Goal: Task Accomplishment & Management: Complete application form

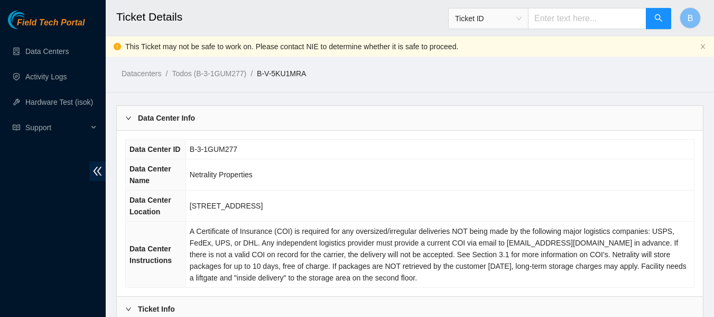
scroll to position [620, 0]
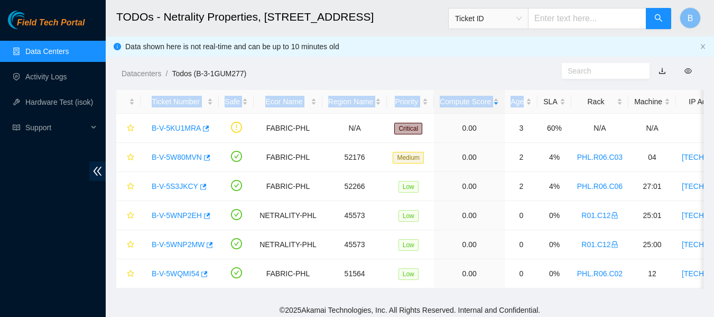
click at [43, 52] on link "Data Centers" at bounding box center [46, 51] width 43 height 8
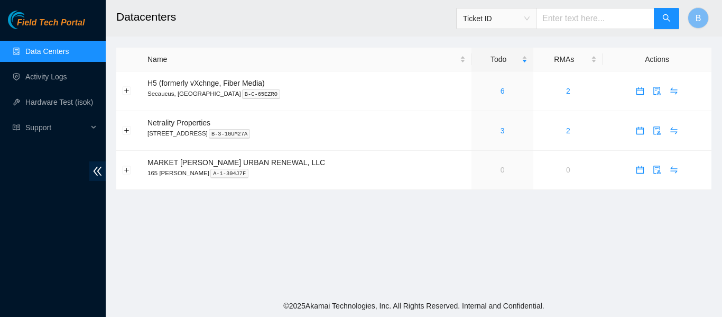
click at [237, 29] on h2 "Datacenters" at bounding box center [361, 17] width 491 height 34
click at [477, 130] on div "3" at bounding box center [502, 131] width 50 height 12
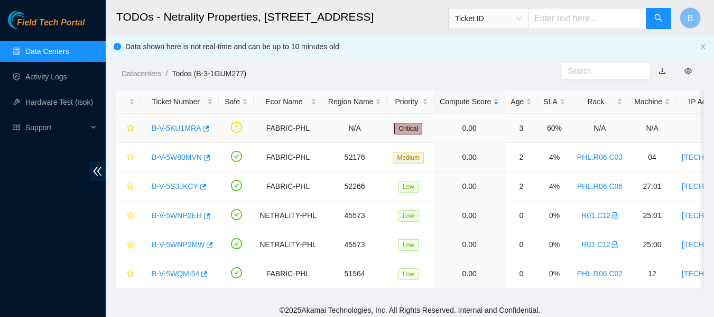
click at [471, 130] on td "0.00" at bounding box center [469, 128] width 71 height 29
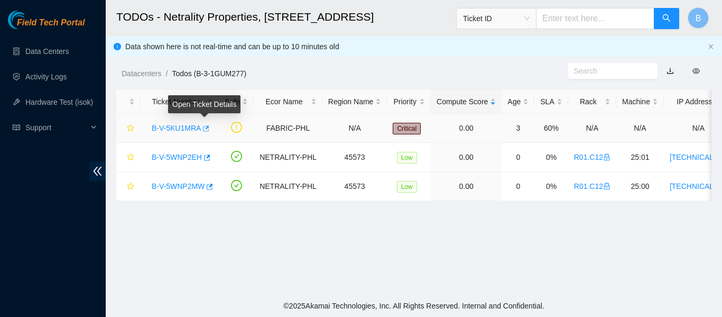
click at [205, 126] on icon "button" at bounding box center [204, 128] width 7 height 7
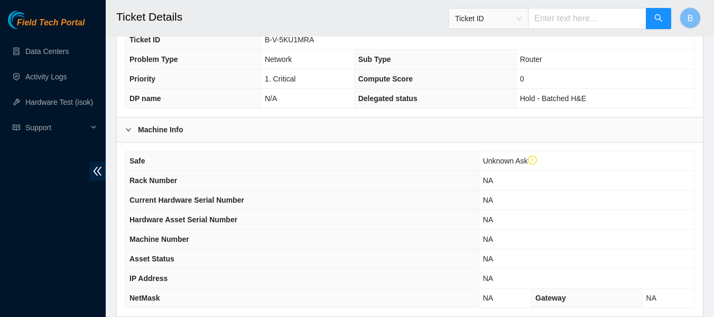
scroll to position [432, 0]
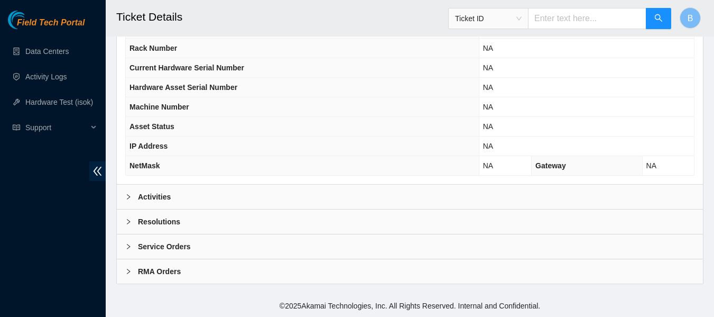
click at [220, 187] on div "Activities" at bounding box center [410, 196] width 586 height 24
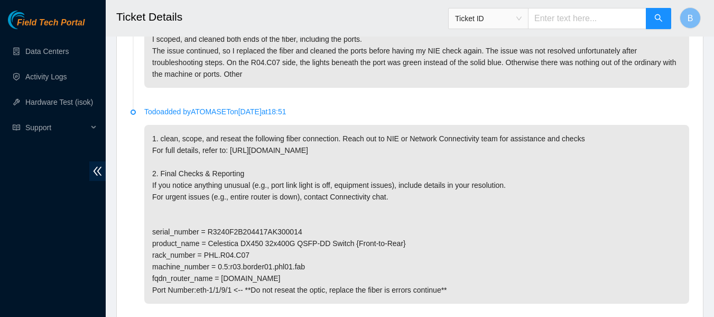
scroll to position [1989, 0]
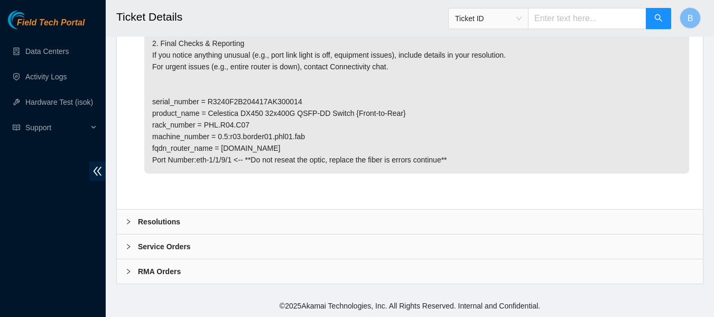
click at [172, 221] on b "Resolutions" at bounding box center [159, 222] width 42 height 12
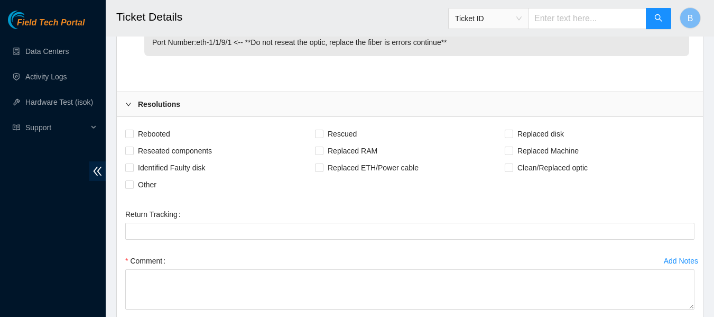
scroll to position [2096, 0]
click at [161, 140] on span "Rebooted" at bounding box center [154, 132] width 41 height 17
click at [133, 136] on input "Rebooted" at bounding box center [128, 131] width 7 height 7
click at [166, 141] on span "Rebooted" at bounding box center [154, 132] width 41 height 17
click at [133, 136] on input "Rebooted" at bounding box center [128, 131] width 7 height 7
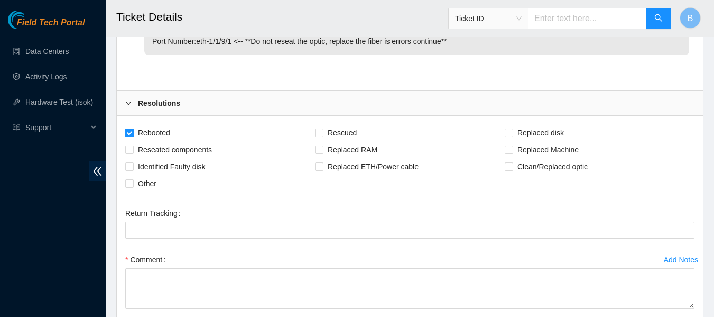
checkbox input "false"
click at [162, 158] on span "Reseated components" at bounding box center [175, 149] width 82 height 17
click at [133, 153] on input "Reseated components" at bounding box center [128, 148] width 7 height 7
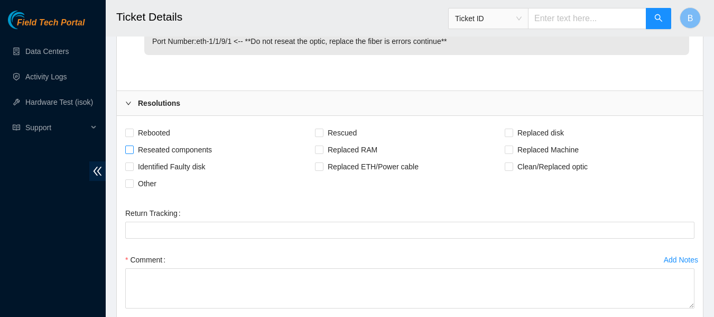
checkbox input "true"
click at [133, 188] on span at bounding box center [129, 183] width 8 height 8
click at [133, 187] on input "Other" at bounding box center [128, 182] width 7 height 7
checkbox input "true"
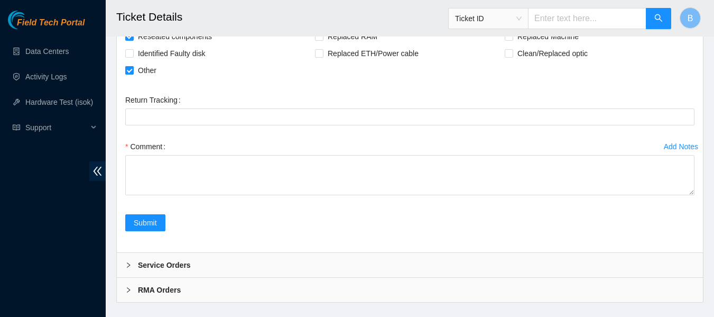
scroll to position [2209, 0]
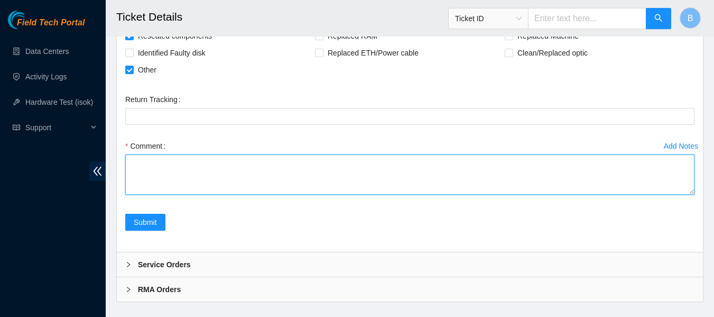
click at [155, 190] on textarea "Comment" at bounding box center [409, 174] width 569 height 40
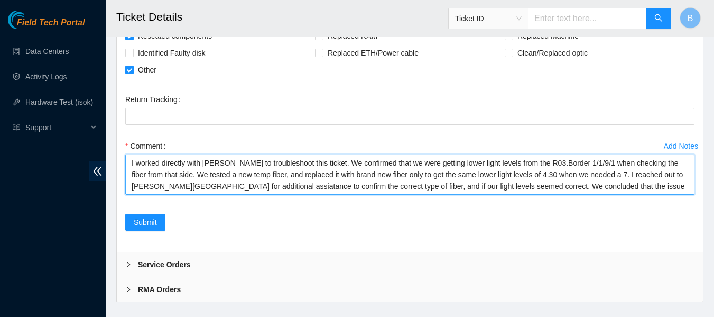
scroll to position [8, 0]
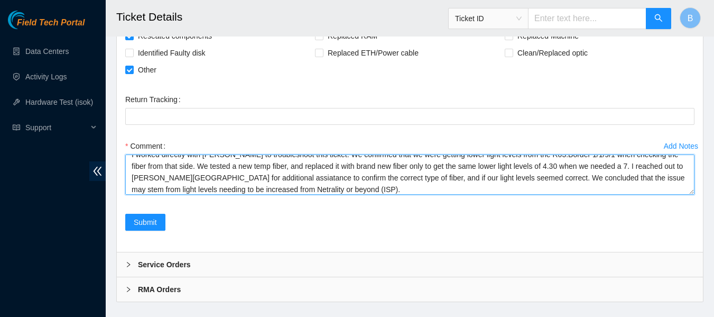
click at [510, 190] on textarea "I worked directly with Angel Tomasetti to troubleshoot this ticket. We confirme…" at bounding box center [409, 174] width 569 height 40
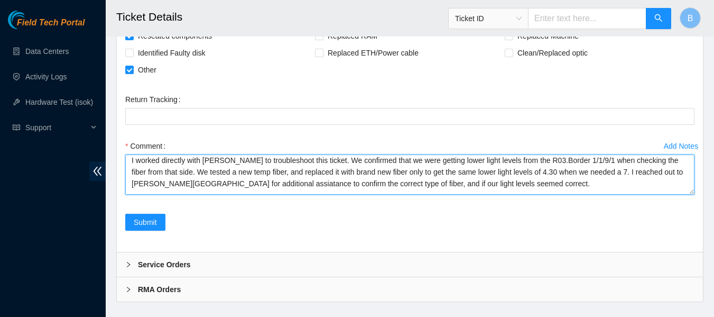
scroll to position [2, 0]
click at [632, 184] on textarea "I worked directly with Angel Tomasetti to troubleshoot this ticket. We confirme…" at bounding box center [409, 174] width 569 height 40
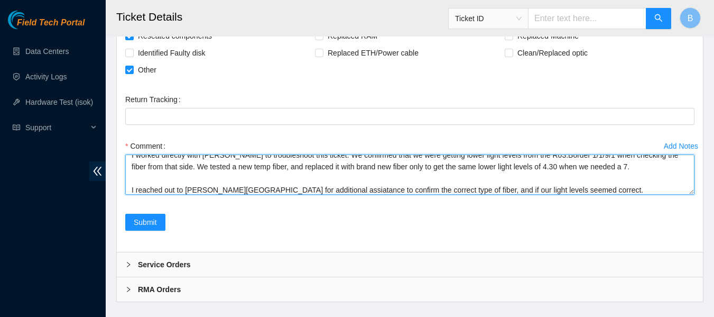
scroll to position [0, 0]
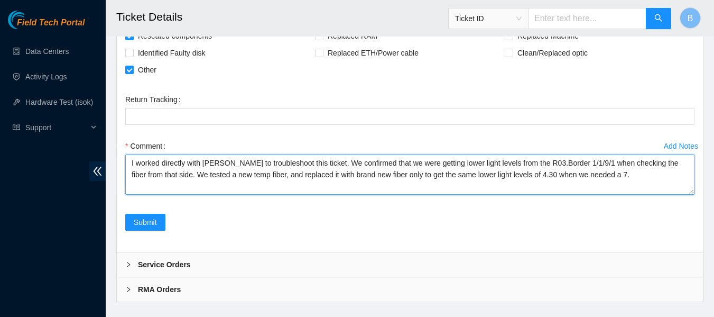
click at [197, 185] on textarea "I worked directly with Angel Tomasetti to troubleshoot this ticket. We confirme…" at bounding box center [409, 174] width 569 height 40
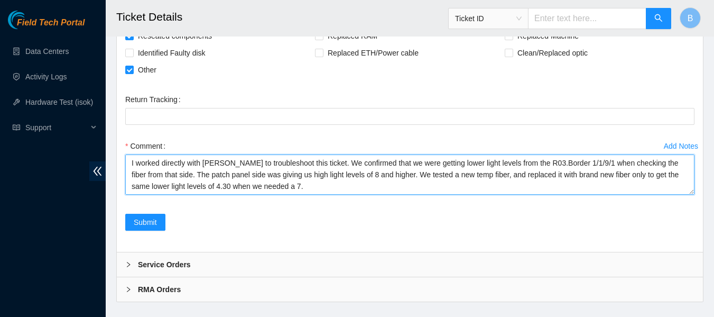
scroll to position [47, 0]
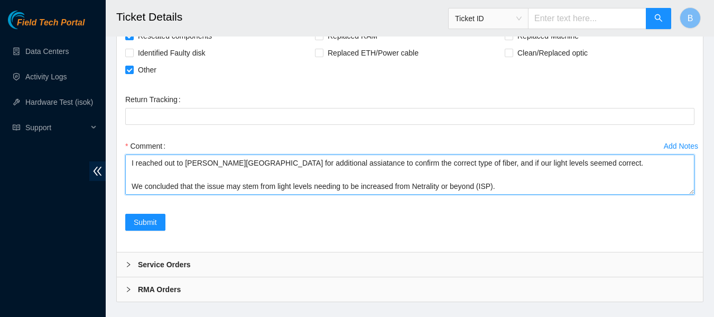
click at [498, 195] on textarea "I worked directly with Angel Tomasetti to troubleshoot this ticket. We confirme…" at bounding box center [409, 174] width 569 height 40
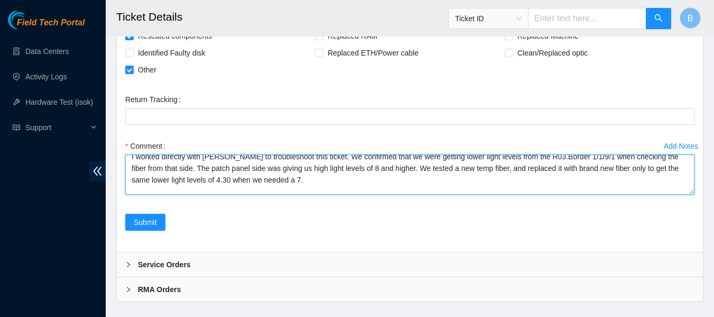
scroll to position [0, 0]
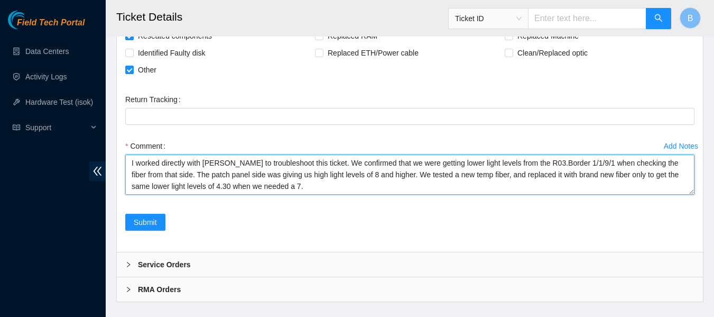
click at [414, 187] on textarea "I worked directly with Angel Tomasetti to troubleshoot this ticket. We confirme…" at bounding box center [409, 174] width 569 height 40
click at [298, 195] on textarea "I worked directly with Angel Tomasetti to troubleshoot this ticket. We confirme…" at bounding box center [409, 174] width 569 height 40
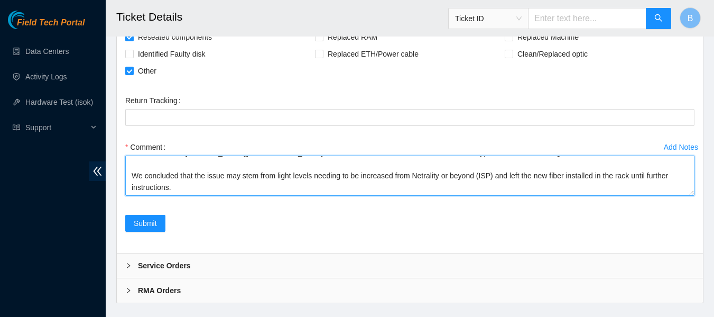
scroll to position [2239, 0]
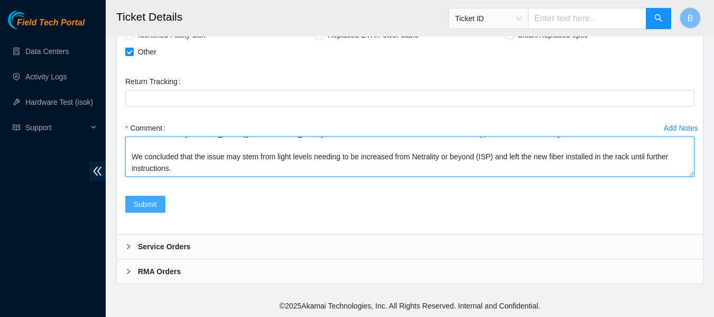
type textarea "I worked directly with Angel Tomasetti to troubleshoot this ticket. We confirme…"
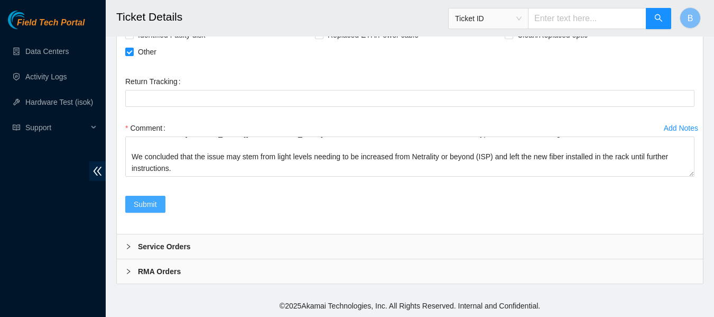
click at [142, 204] on span "Submit" at bounding box center [145, 204] width 23 height 12
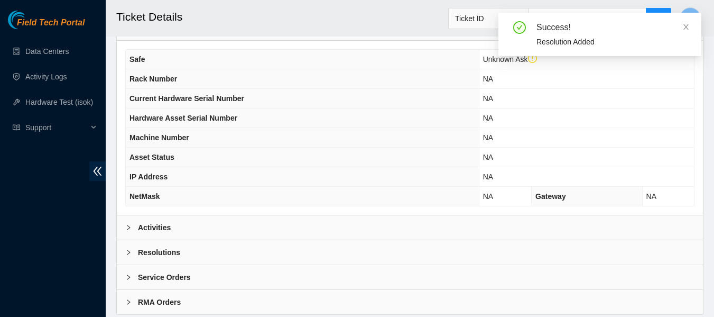
scroll to position [432, 0]
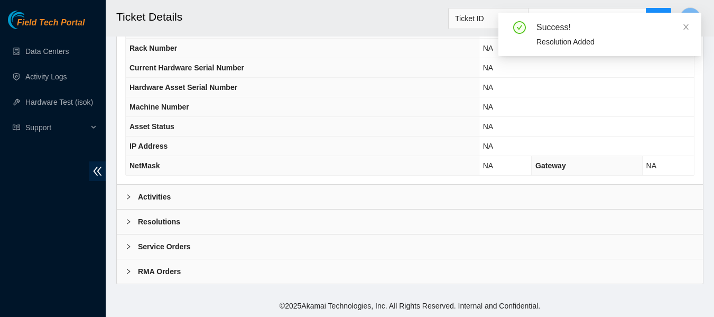
click at [134, 193] on div at bounding box center [131, 197] width 13 height 12
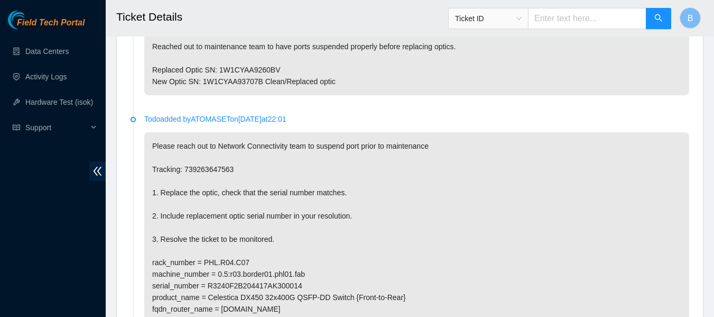
scroll to position [1347, 0]
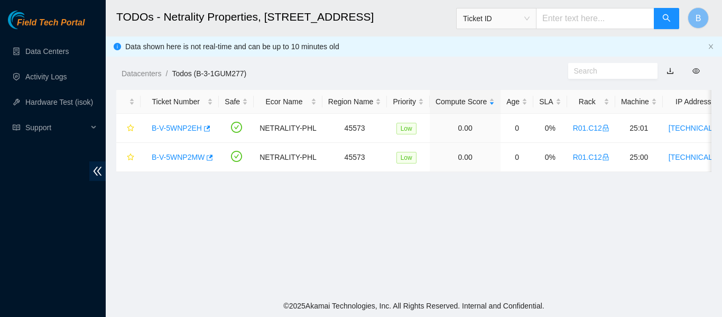
click at [329, 55] on div "Datacenters / Todos (B-3-1GUM277) /" at bounding box center [337, 49] width 463 height 59
click at [313, 250] on main "TODOs - Netrality Properties, [STREET_ADDRESS] Ticket ID B Data shown here is n…" at bounding box center [414, 147] width 616 height 294
click at [52, 50] on link "Data Centers" at bounding box center [46, 51] width 43 height 8
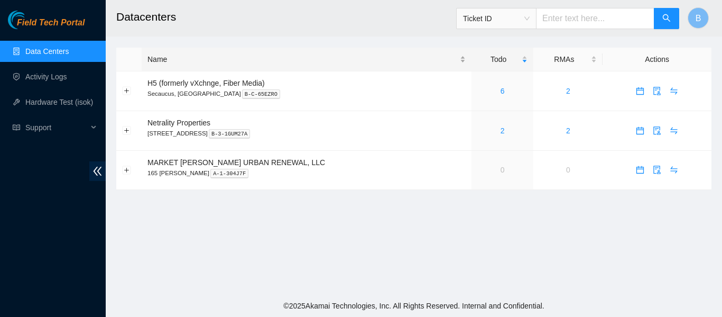
click at [233, 56] on div "Name" at bounding box center [306, 59] width 318 height 12
click at [501, 169] on link "2" at bounding box center [503, 169] width 4 height 8
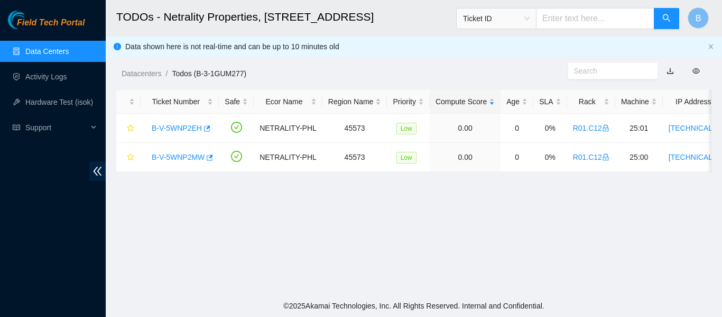
click at [426, 60] on div "Datacenters / Todos (B-3-1GUM277) /" at bounding box center [337, 49] width 463 height 59
